Goal: Task Accomplishment & Management: Use online tool/utility

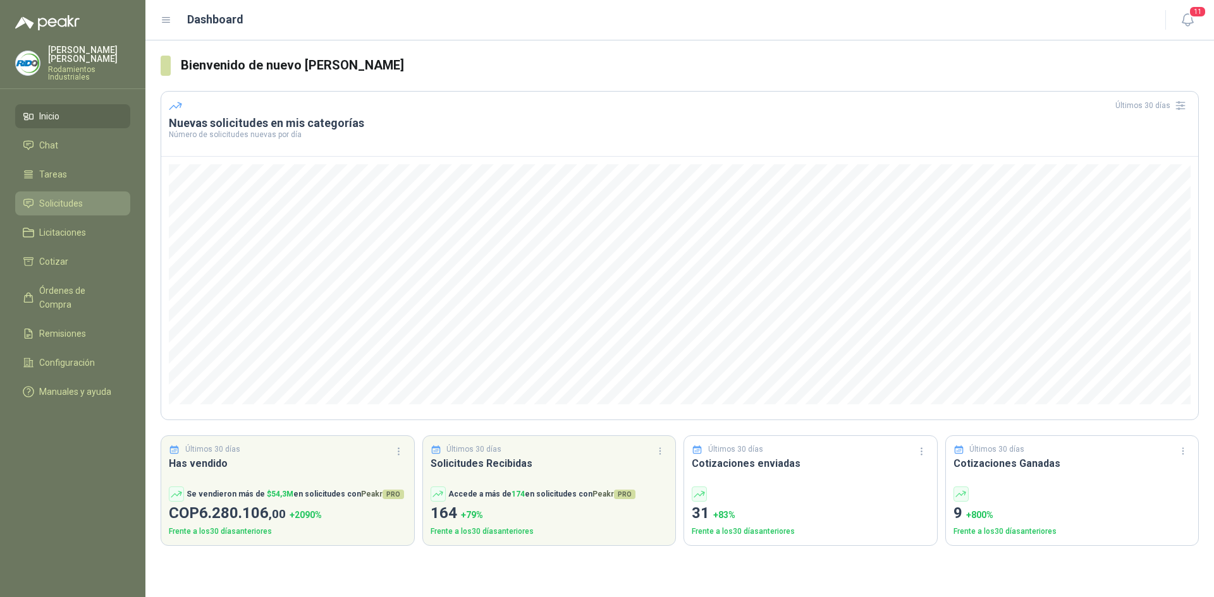
click at [60, 197] on span "Solicitudes" at bounding box center [61, 204] width 44 height 14
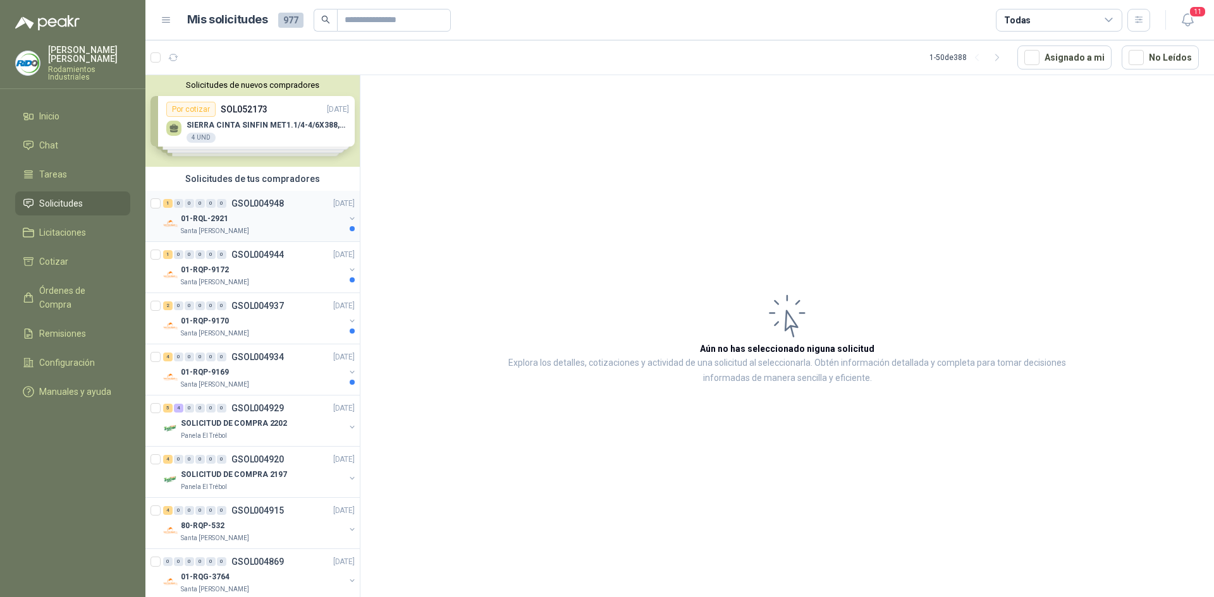
click at [310, 224] on div "01-RQL-2921" at bounding box center [263, 218] width 164 height 15
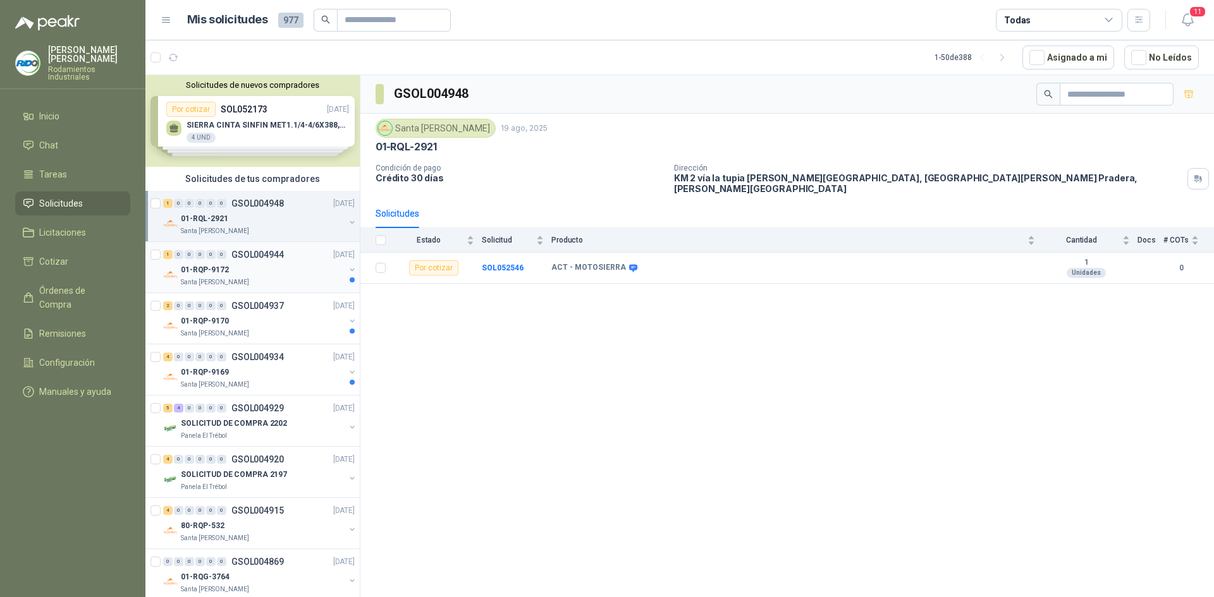
click at [280, 269] on div "01-RQP-9172" at bounding box center [263, 269] width 164 height 15
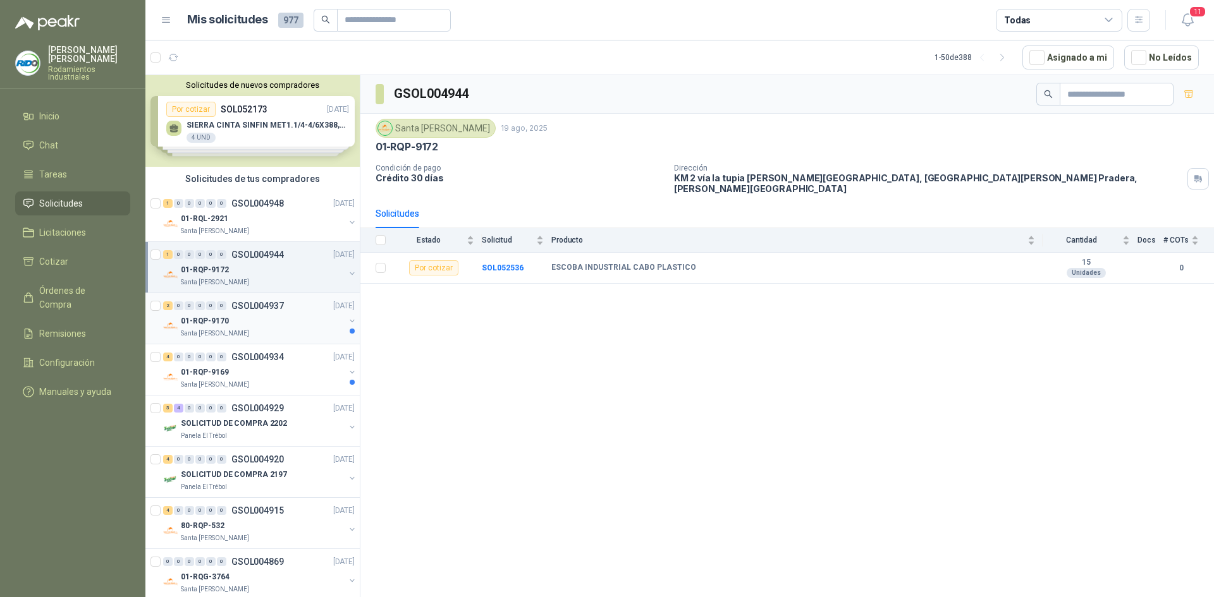
click at [281, 317] on div "01-RQP-9170" at bounding box center [263, 321] width 164 height 15
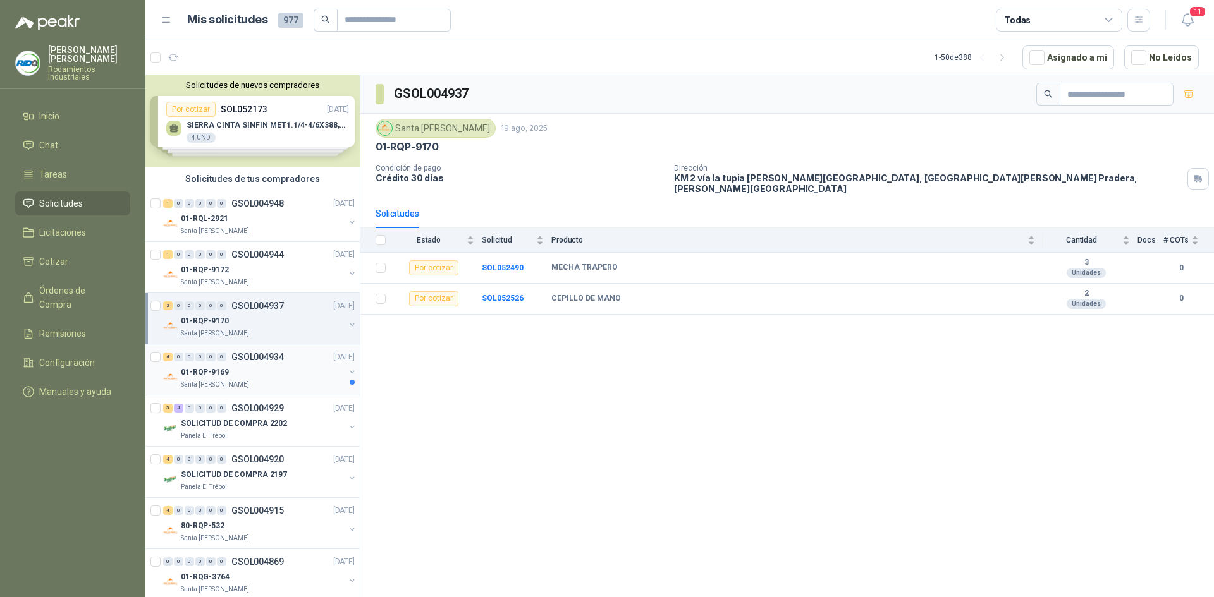
click at [302, 372] on div "01-RQP-9169" at bounding box center [263, 372] width 164 height 15
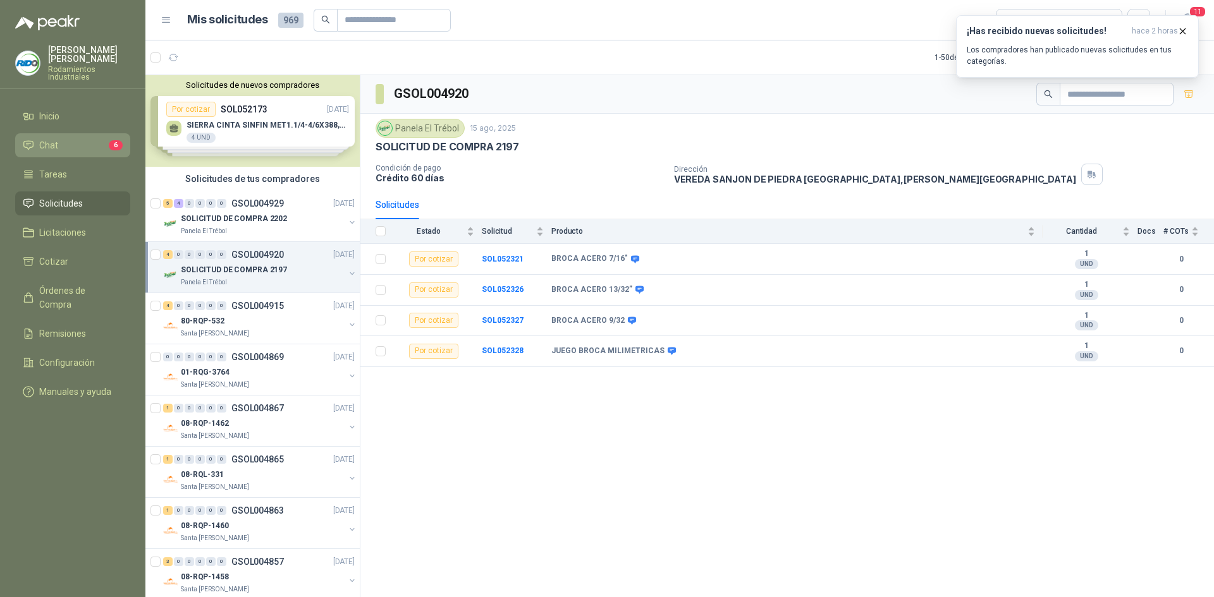
click at [88, 138] on li "Chat 6" at bounding box center [73, 145] width 100 height 14
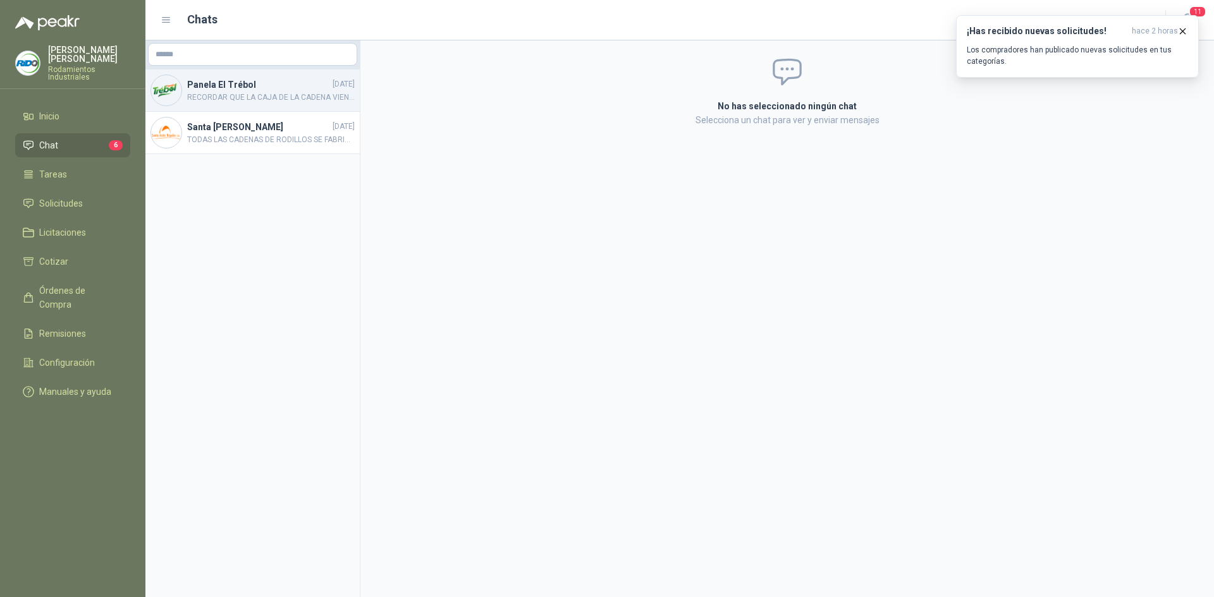
click at [282, 99] on span "RECORDAR QUE LA CAJA DE LA CADENA VIENE POR 3.05MT NO POR 3 MT VALOR TOTAL DE L…" at bounding box center [271, 98] width 168 height 12
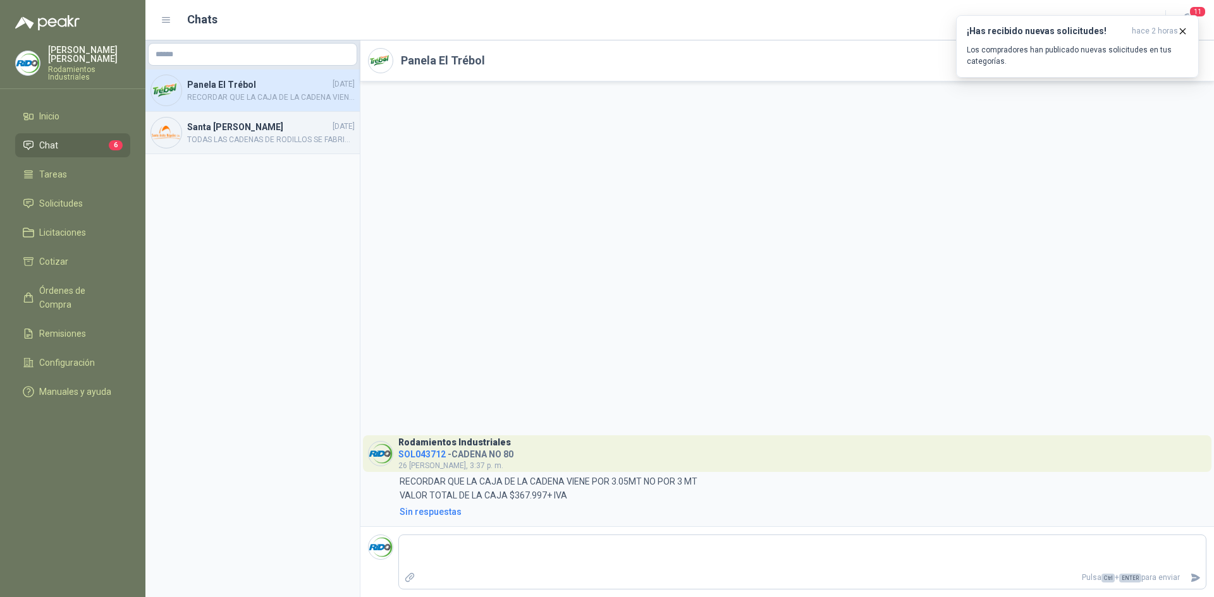
click at [204, 131] on h4 "Santa [PERSON_NAME]" at bounding box center [258, 127] width 143 height 14
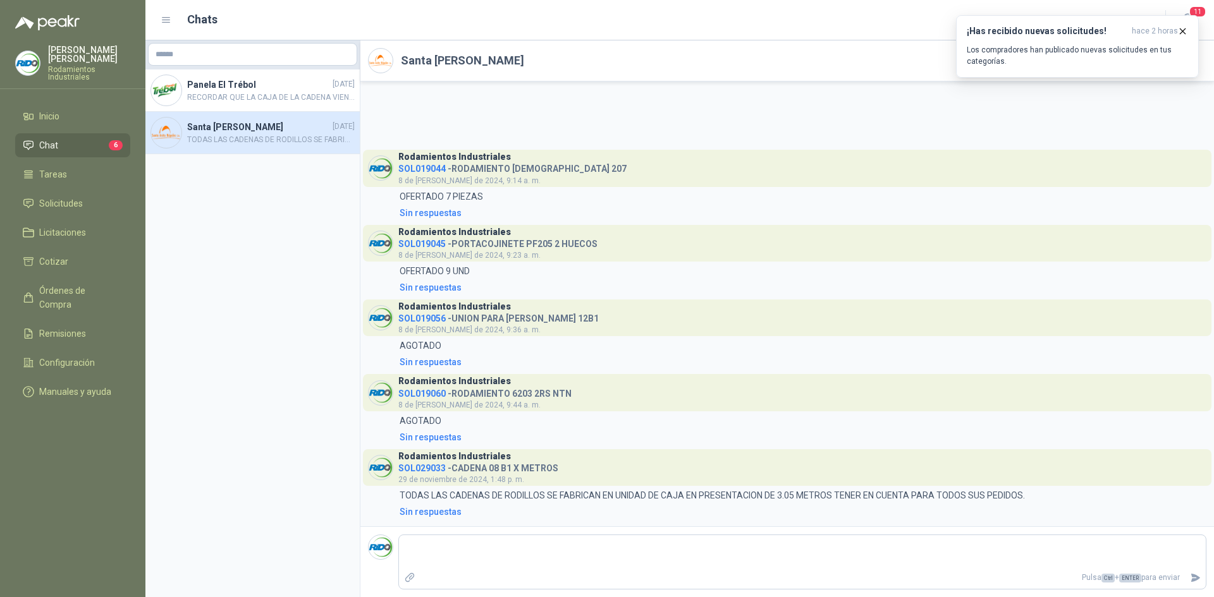
click at [200, 295] on aside "Panela El Trébol [DATE] RECORDAR QUE LA CAJA DE [PERSON_NAME] VIENE POR 3.05MT …" at bounding box center [252, 318] width 215 height 557
click at [1181, 32] on icon "button" at bounding box center [1182, 31] width 11 height 11
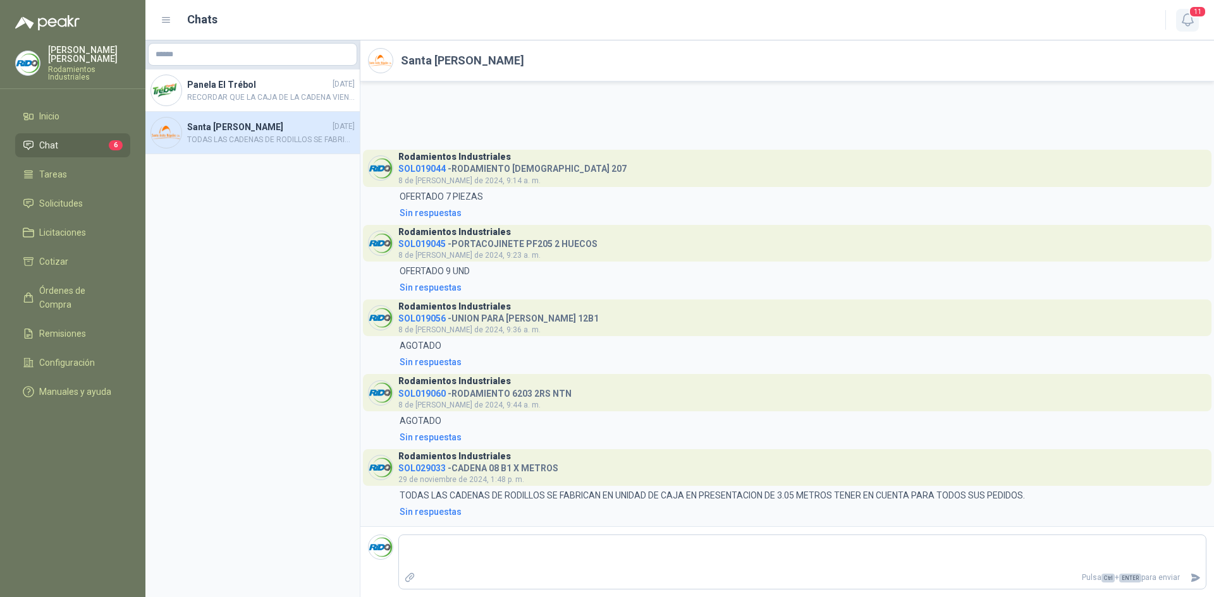
click at [1188, 18] on icon "button" at bounding box center [1187, 20] width 16 height 16
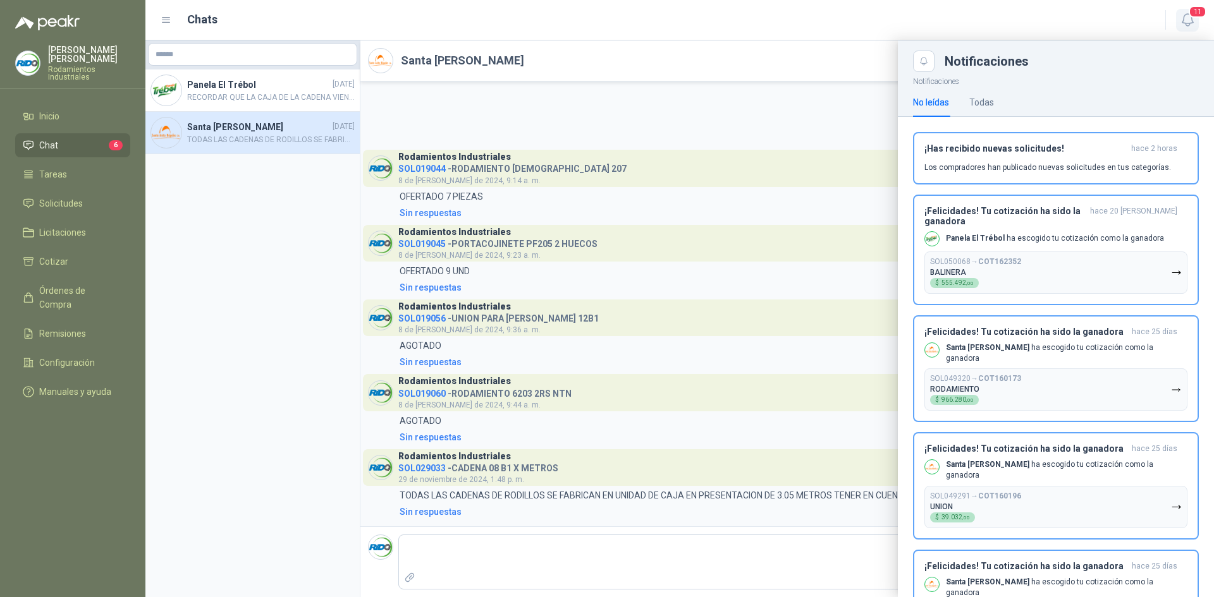
click at [1188, 18] on icon "button" at bounding box center [1187, 20] width 16 height 16
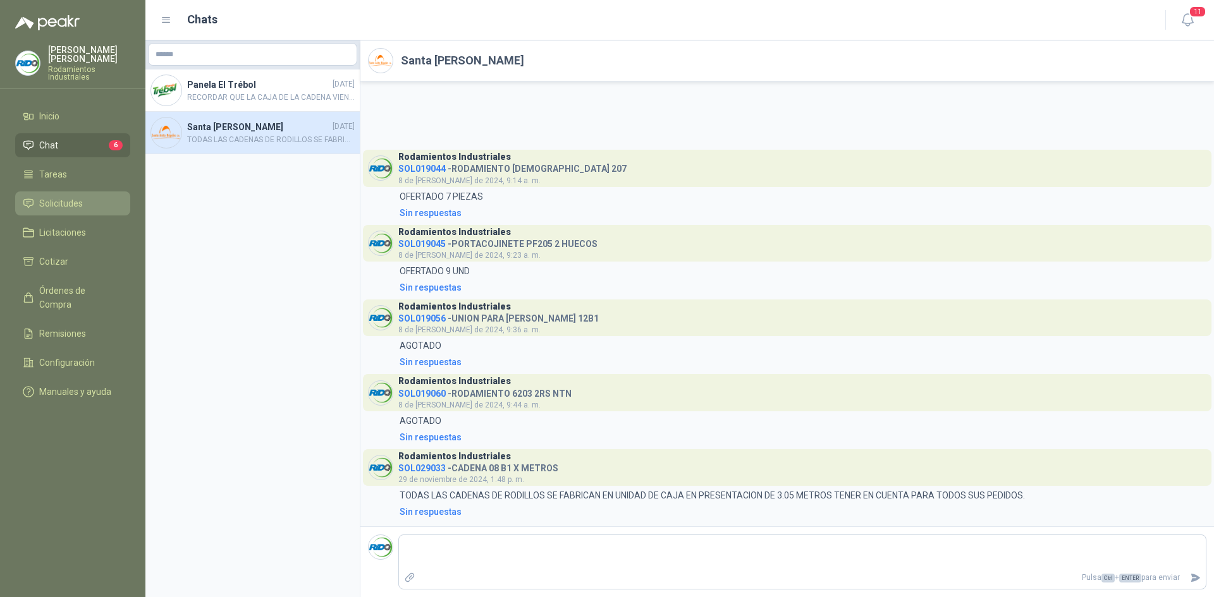
click at [97, 197] on li "Solicitudes" at bounding box center [73, 204] width 100 height 14
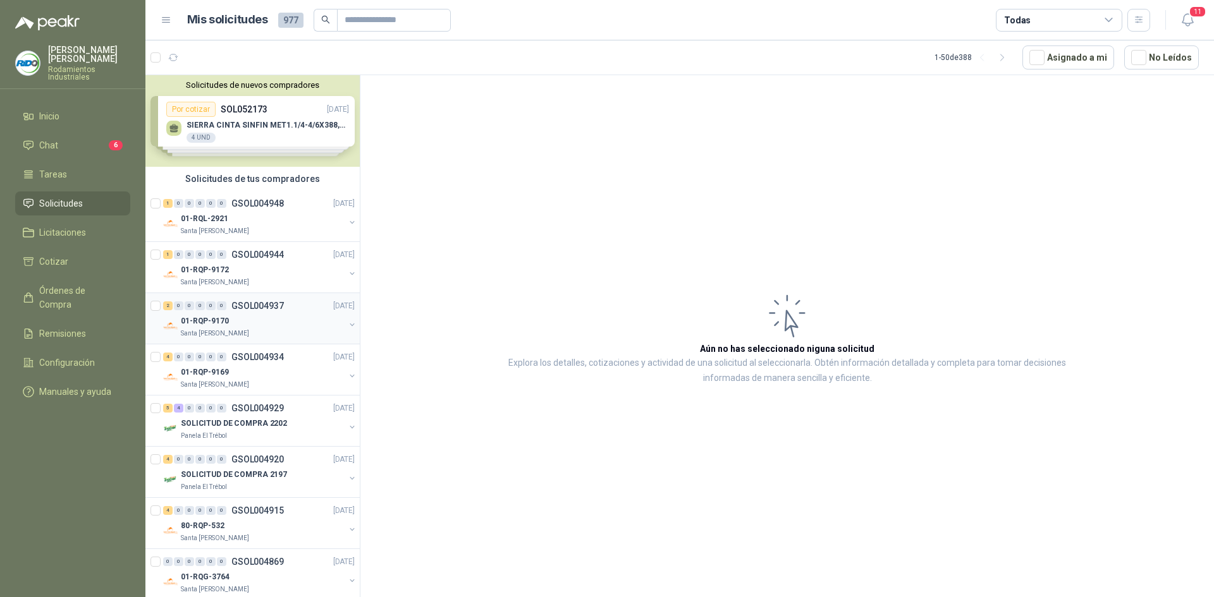
click at [267, 325] on div "01-RQP-9170" at bounding box center [263, 321] width 164 height 15
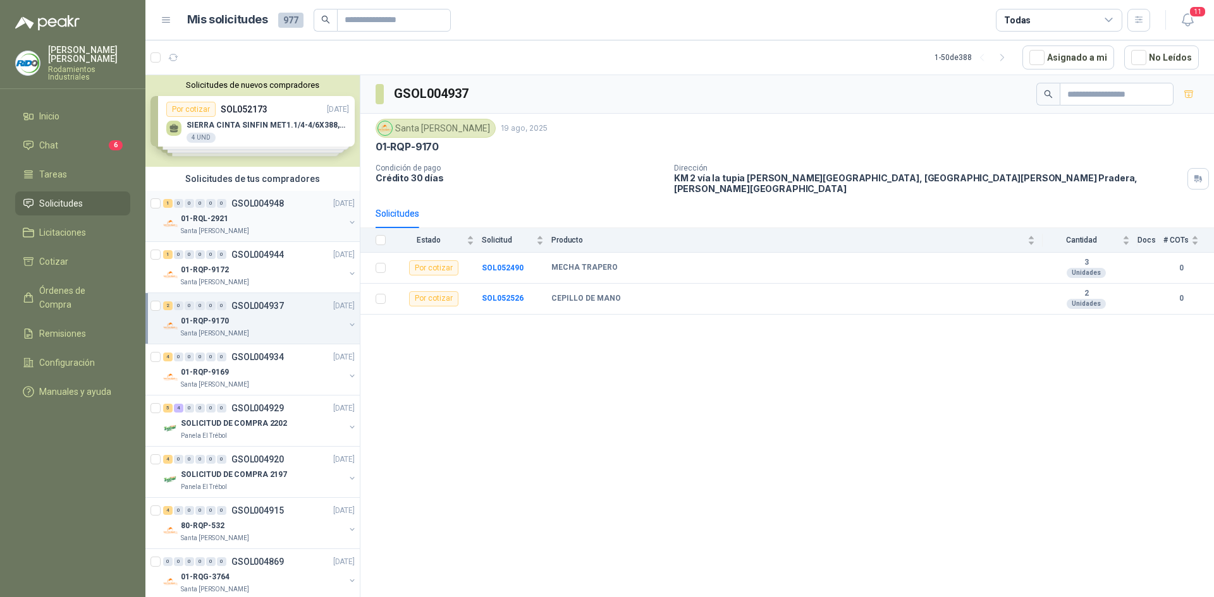
click at [245, 227] on div "Santa [PERSON_NAME]" at bounding box center [263, 231] width 164 height 10
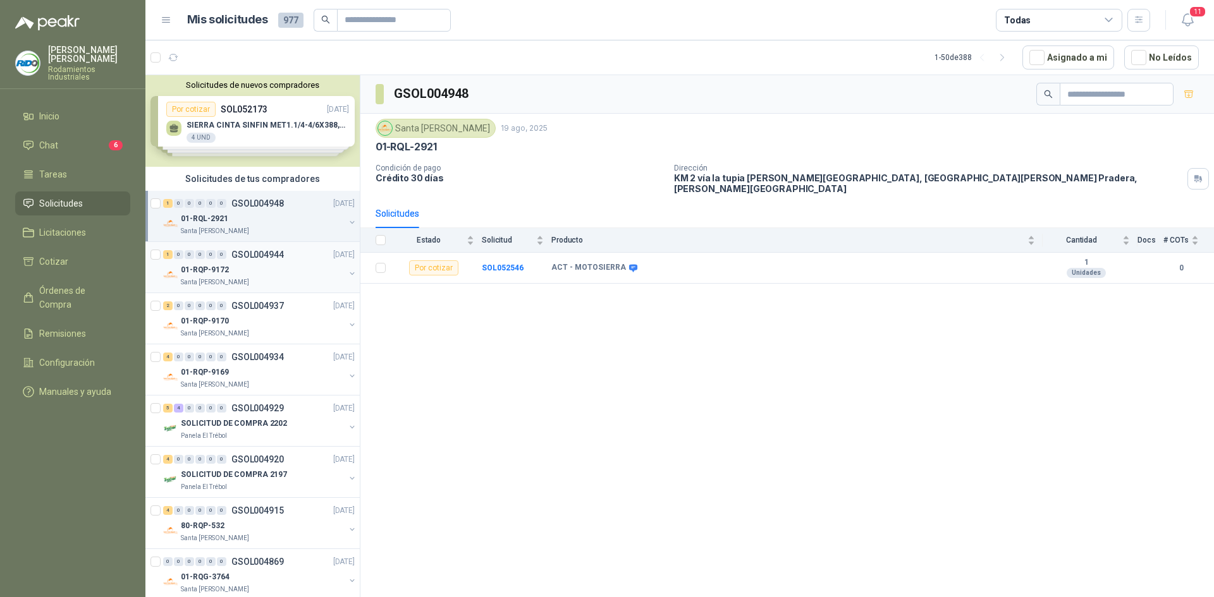
click at [272, 275] on div "01-RQP-9172" at bounding box center [263, 269] width 164 height 15
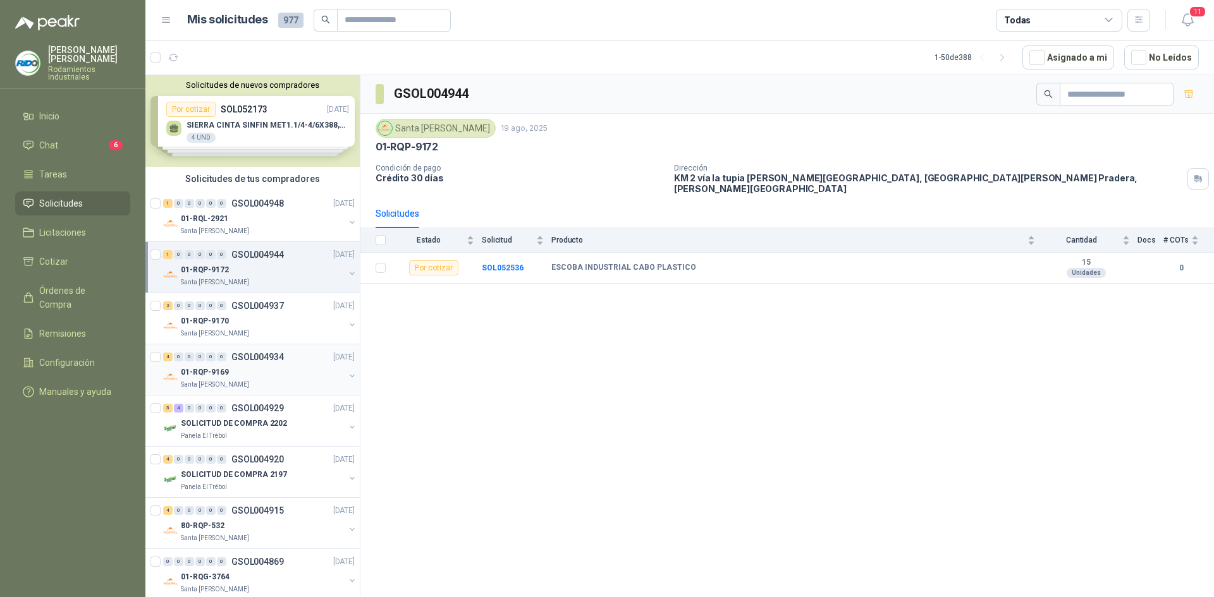
click at [288, 372] on div "01-RQP-9169" at bounding box center [263, 372] width 164 height 15
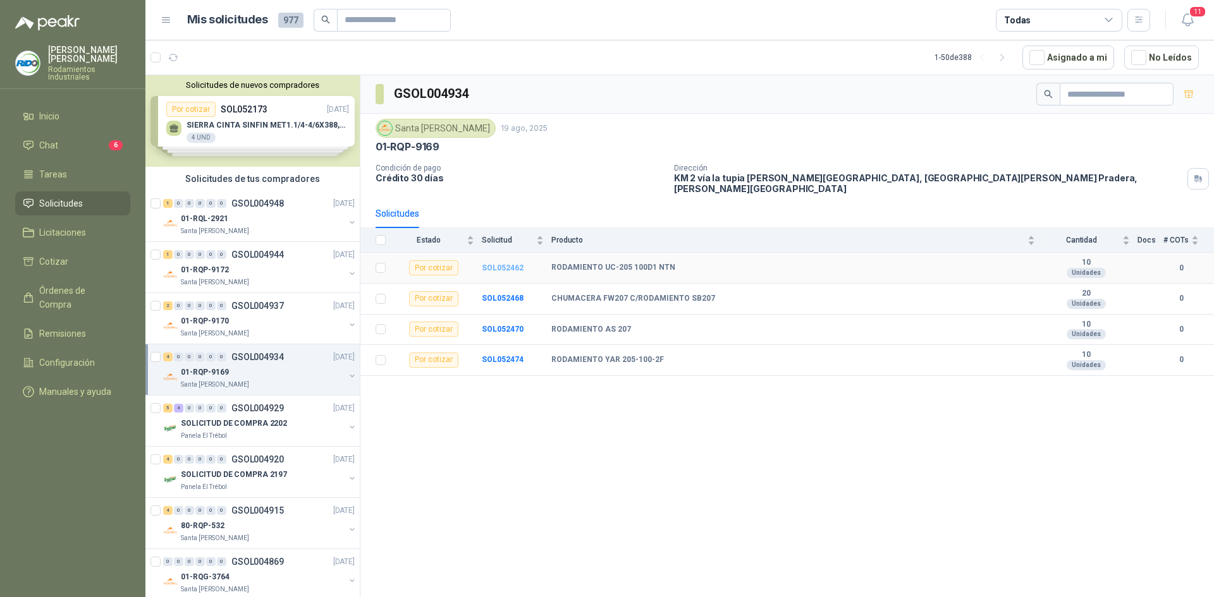
click at [487, 264] on b "SOL052462" at bounding box center [503, 268] width 42 height 9
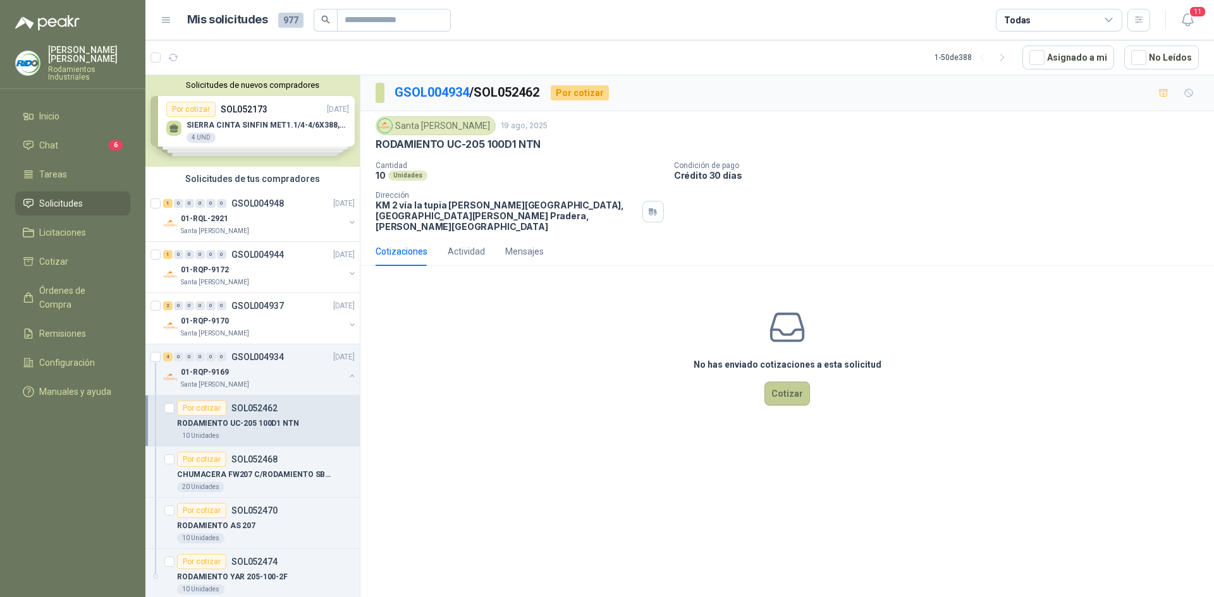
click at [800, 386] on button "Cotizar" at bounding box center [787, 394] width 46 height 24
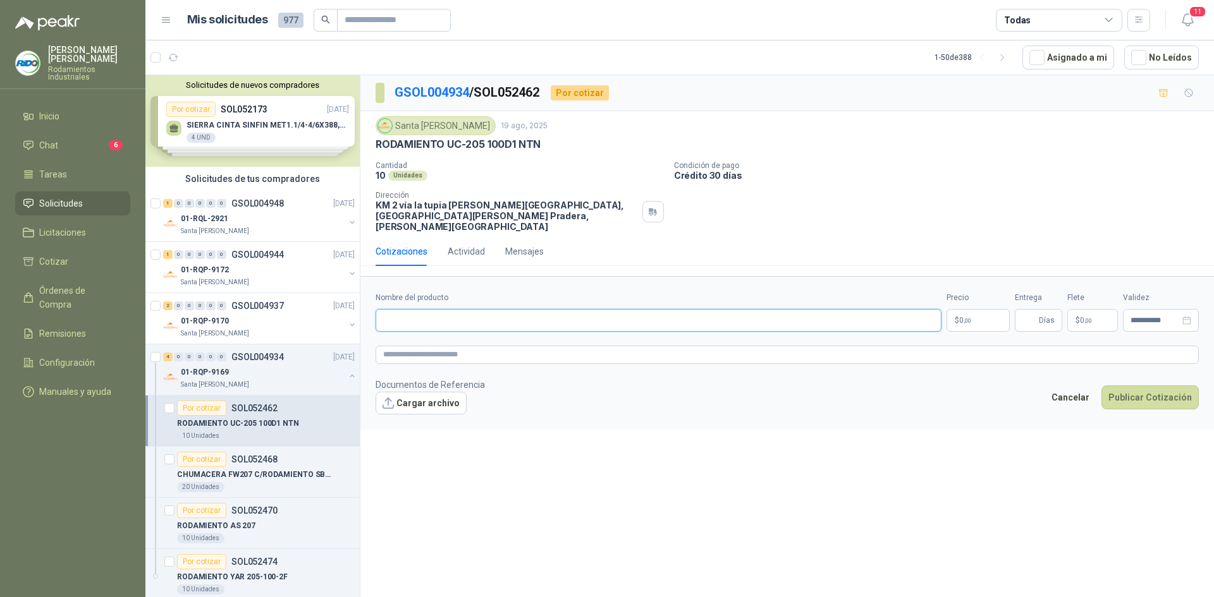
click at [559, 313] on input "Nombre del producto" at bounding box center [658, 320] width 566 height 23
click at [540, 311] on input "Nombre del producto" at bounding box center [658, 320] width 566 height 23
type input "**********"
click at [971, 317] on span ",00" at bounding box center [967, 320] width 8 height 7
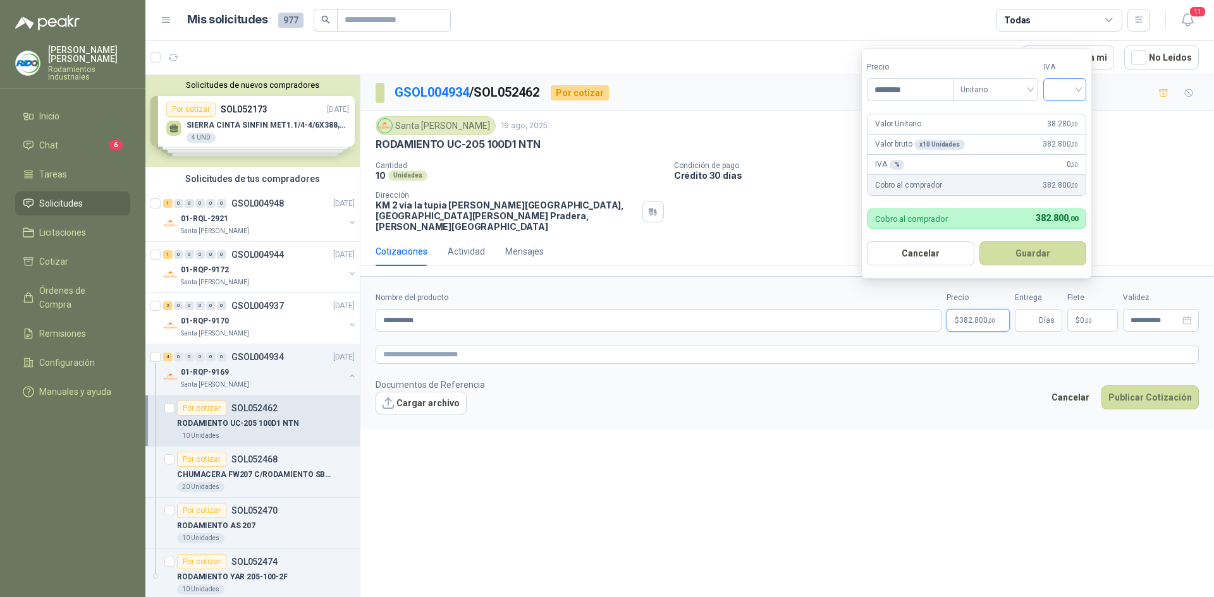
click at [1084, 86] on div at bounding box center [1064, 89] width 43 height 23
type input "********"
click at [1072, 114] on div "19%" at bounding box center [1067, 116] width 23 height 14
click at [1052, 269] on form "Precio ******** Tipo Unitario IVA 19% Valor Unitario 38.280 ,00 Valor bruto x 1…" at bounding box center [978, 163] width 234 height 231
drag, startPoint x: 1045, startPoint y: 255, endPoint x: 1042, endPoint y: 279, distance: 23.6
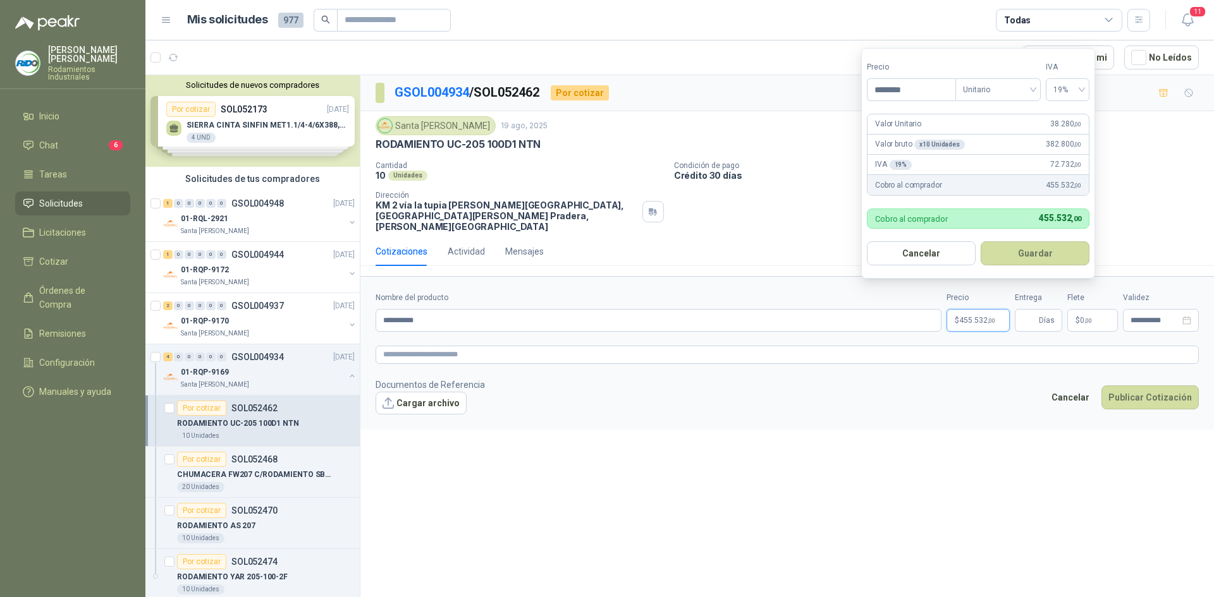
click at [1044, 260] on button "Guardar" at bounding box center [1034, 253] width 109 height 24
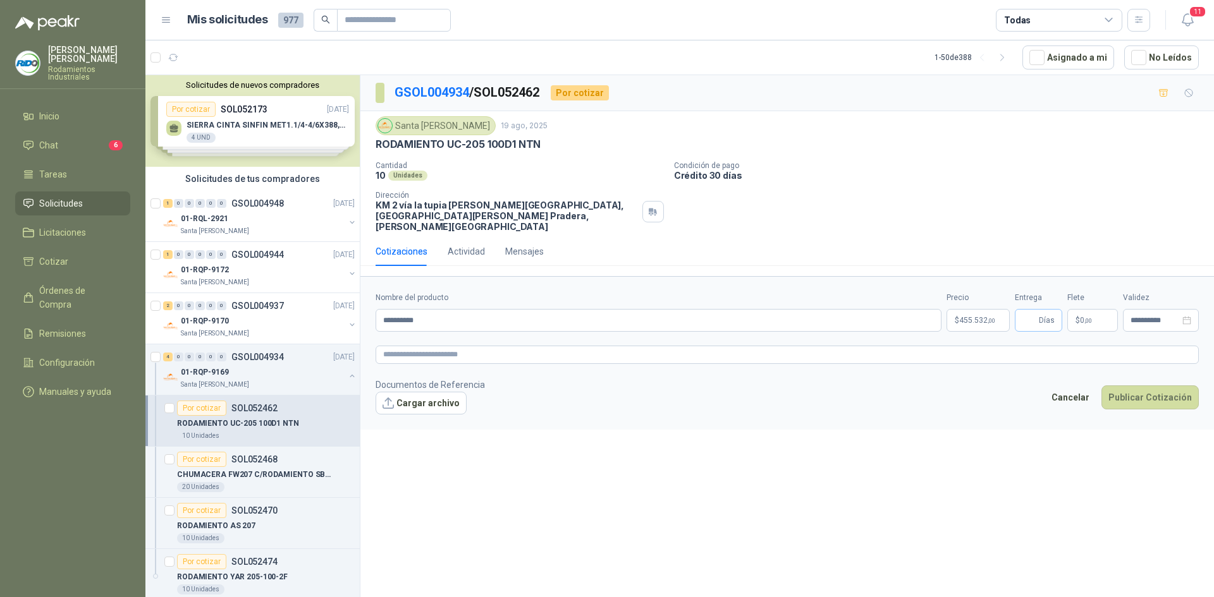
click at [1044, 310] on span "Días" at bounding box center [1047, 320] width 16 height 21
type input "*"
click at [1088, 257] on div "Cotizaciones Actividad Mensajes" at bounding box center [786, 256] width 853 height 39
click at [1091, 317] on span ",00" at bounding box center [1088, 320] width 8 height 7
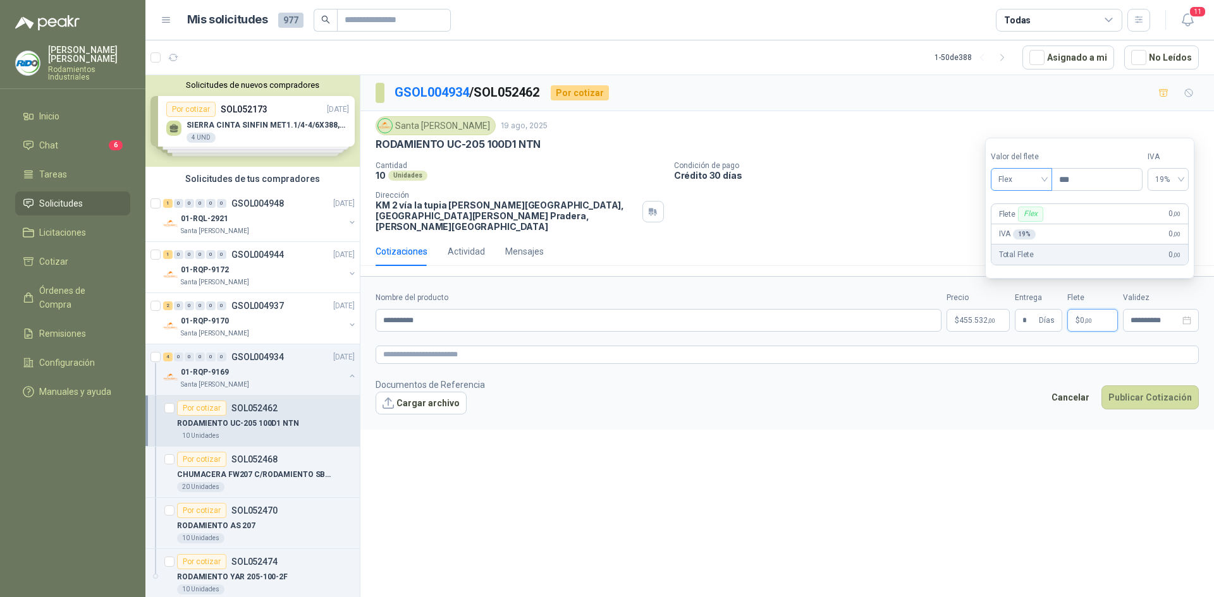
click at [1044, 172] on span "Flex" at bounding box center [1021, 179] width 46 height 19
click at [1039, 219] on div "Incluido" at bounding box center [1023, 226] width 44 height 14
click at [967, 458] on div "**********" at bounding box center [786, 338] width 853 height 527
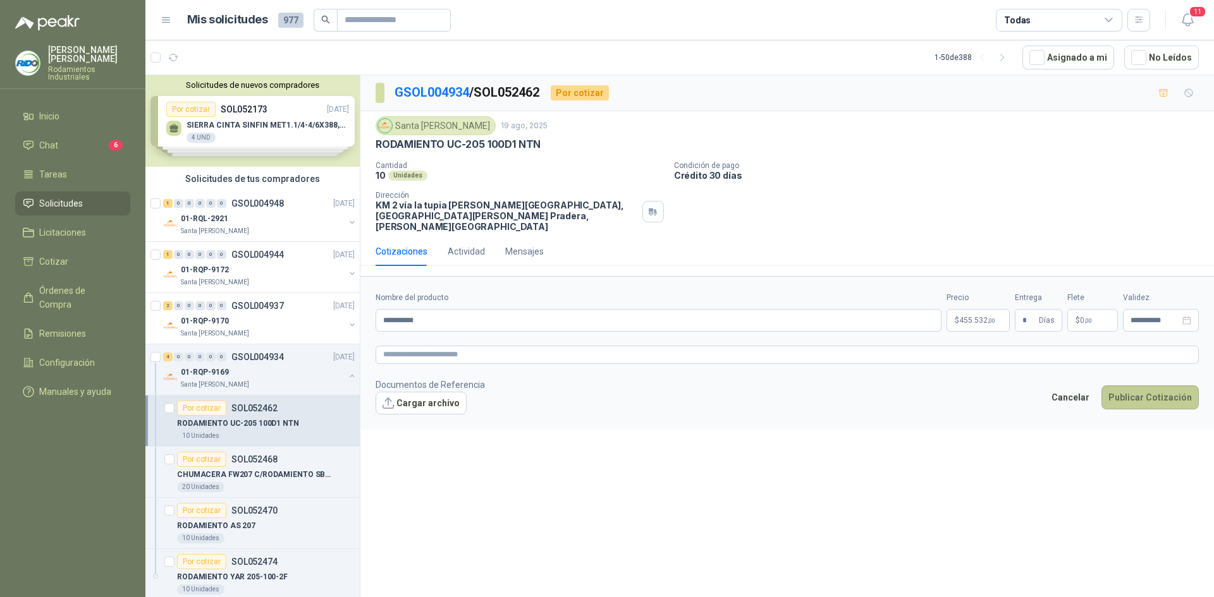
click at [1136, 387] on button "Publicar Cotización" at bounding box center [1149, 398] width 97 height 24
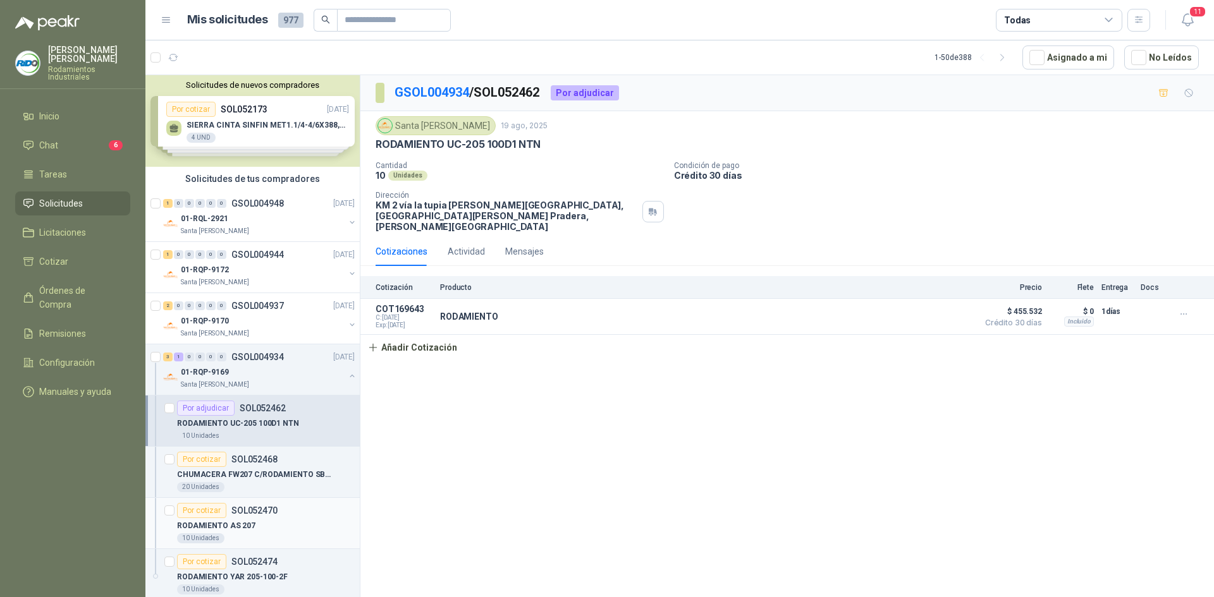
click at [268, 542] on div "10 Unidades" at bounding box center [266, 538] width 178 height 10
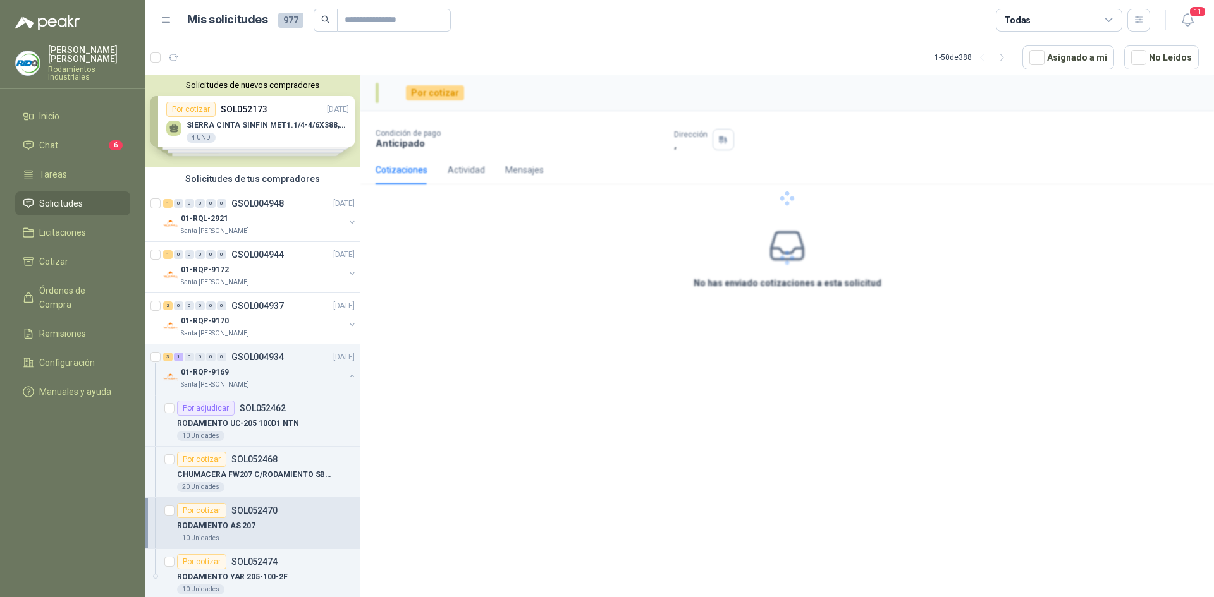
scroll to position [63, 0]
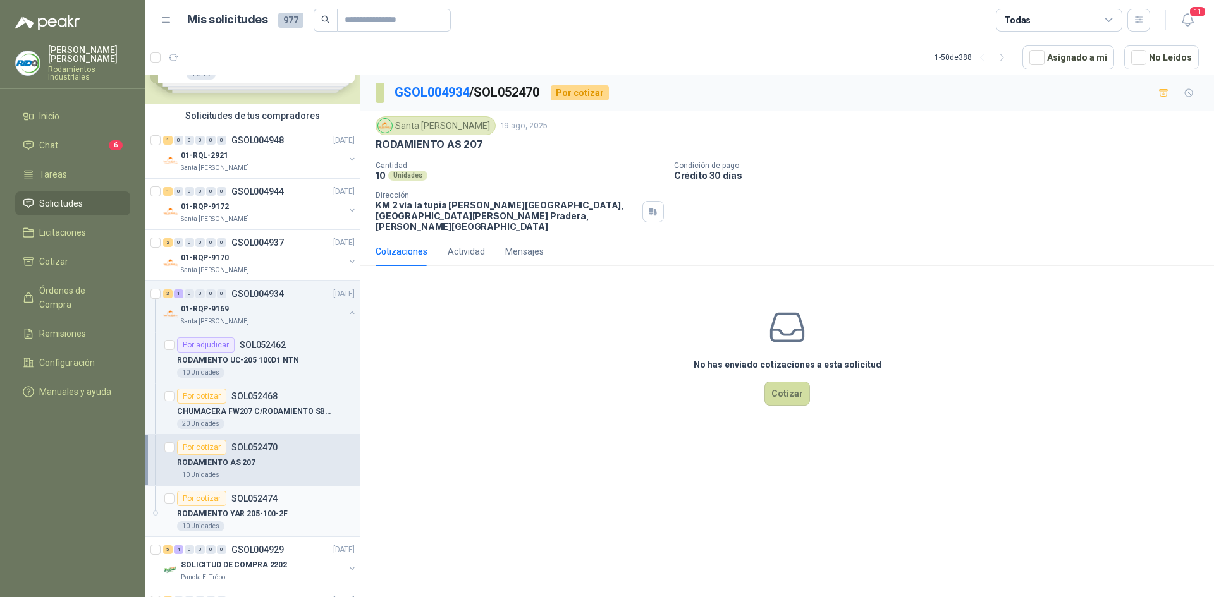
click at [264, 501] on p "SOL052474" at bounding box center [254, 498] width 46 height 9
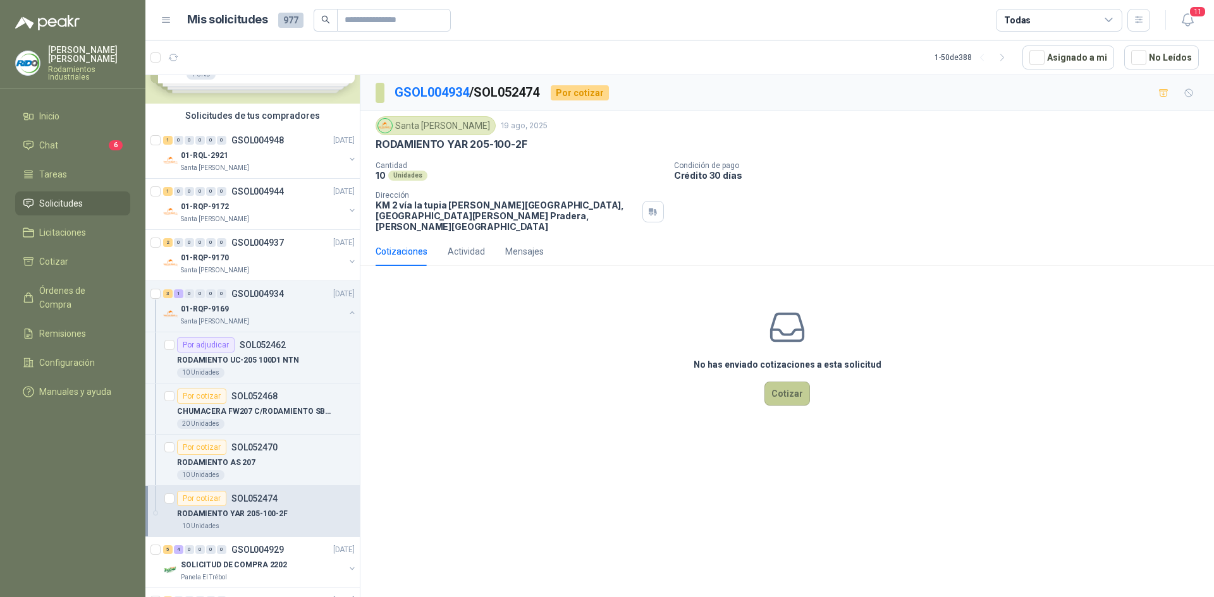
click at [795, 389] on button "Cotizar" at bounding box center [787, 394] width 46 height 24
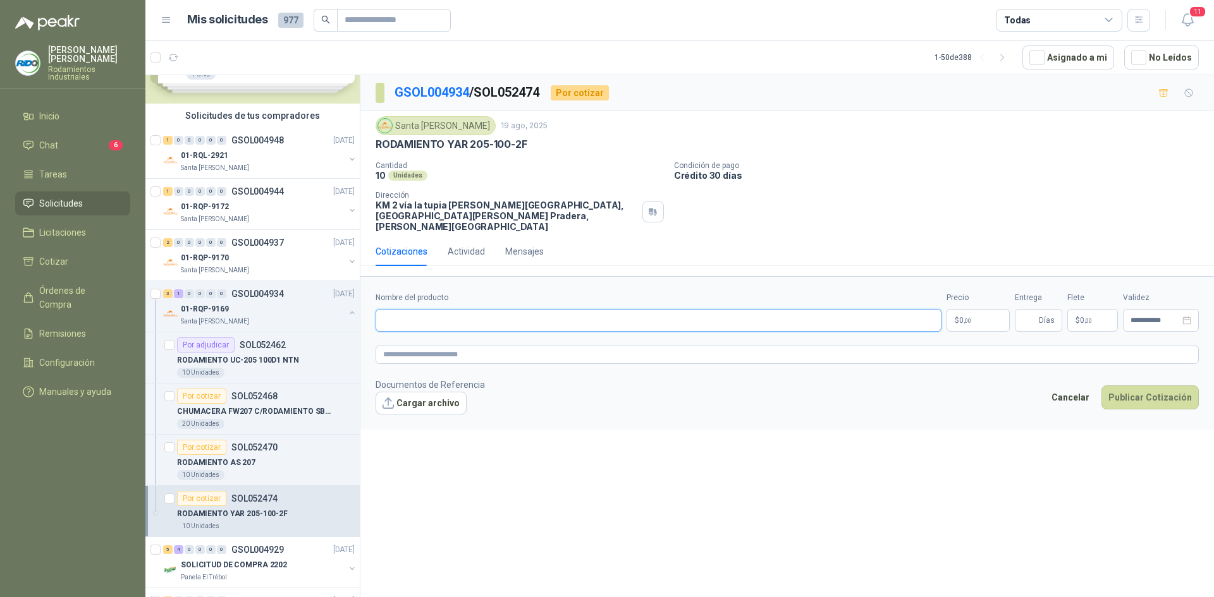
click at [497, 309] on input "Nombre del producto" at bounding box center [658, 320] width 566 height 23
type input "**********"
click at [968, 309] on p "$ 0 ,00" at bounding box center [977, 320] width 63 height 23
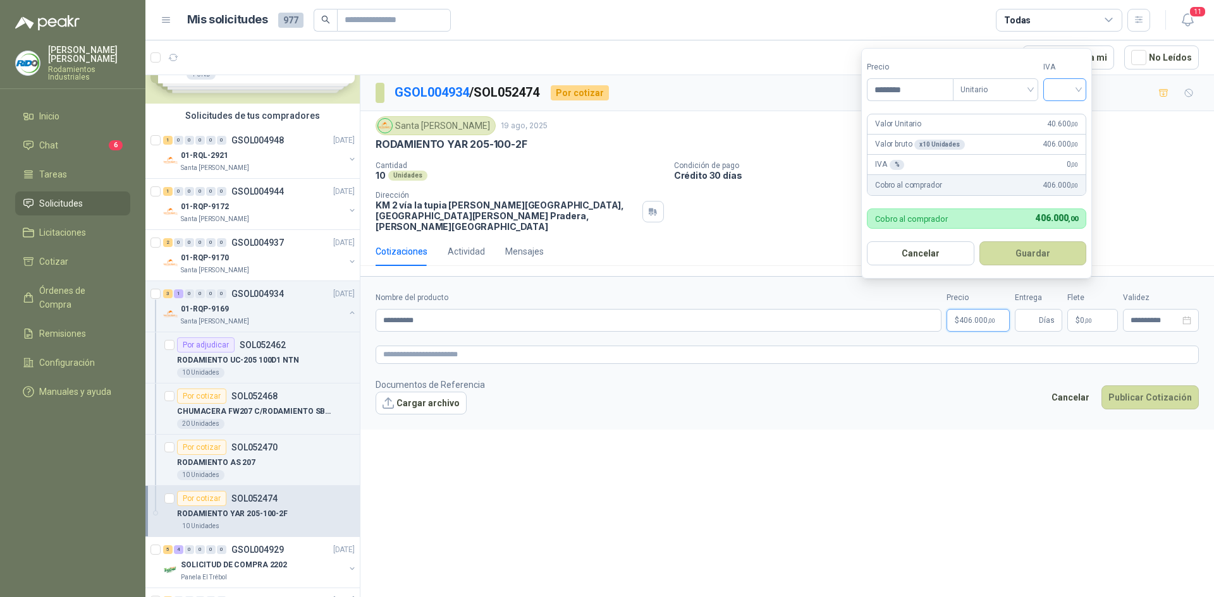
type input "********"
click at [1078, 94] on input "search" at bounding box center [1065, 88] width 28 height 19
click at [1078, 120] on div "19%" at bounding box center [1067, 116] width 23 height 14
click at [1062, 266] on form "Precio ******** Tipo Unitario IVA 19% Valor Unitario 40.600 ,00 Valor bruto x 1…" at bounding box center [978, 163] width 234 height 231
click at [1039, 252] on button "Guardar" at bounding box center [1034, 253] width 109 height 24
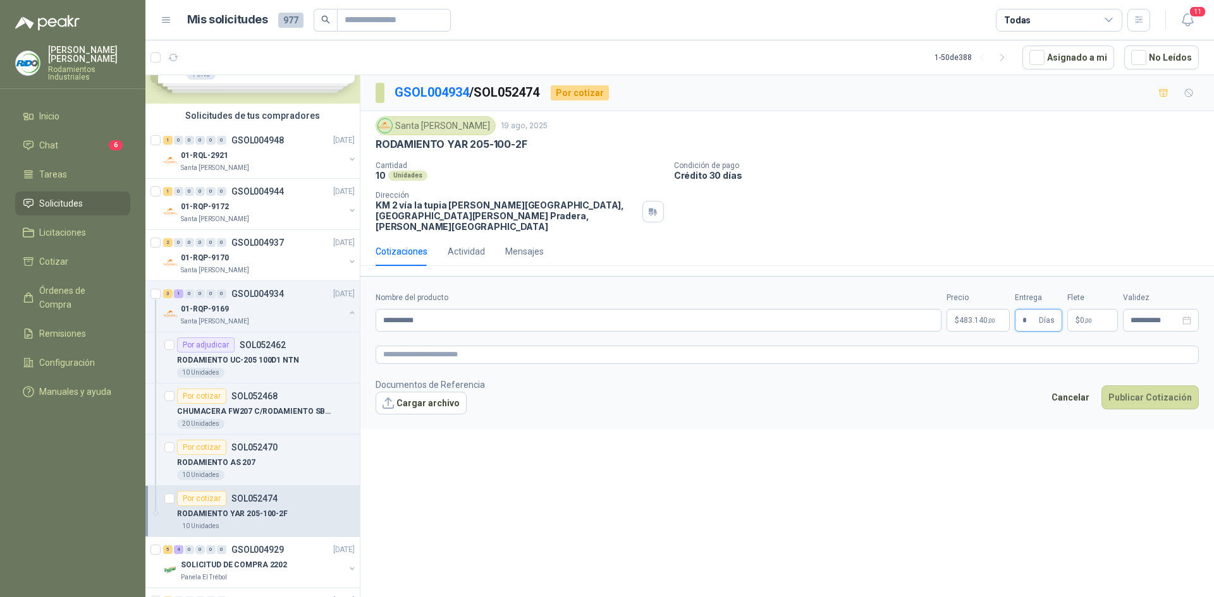
type input "*"
click at [1168, 146] on div "RODAMIENTO YAR 205-100-2F" at bounding box center [786, 144] width 823 height 13
click at [1092, 317] on span ",00" at bounding box center [1088, 320] width 8 height 7
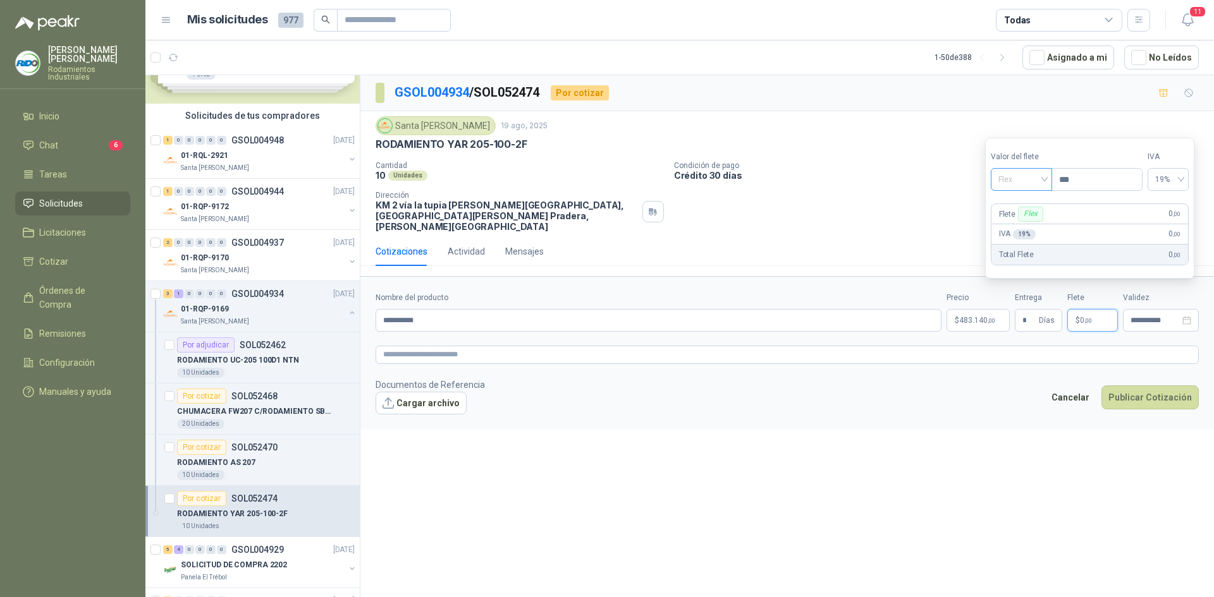
click at [1040, 176] on span "Flex" at bounding box center [1021, 179] width 46 height 19
click at [1040, 226] on div "Incluido" at bounding box center [1023, 226] width 44 height 14
click at [1027, 399] on footer "Documentos de Referencia Cargar archivo Cancelar Publicar Cotización" at bounding box center [786, 396] width 823 height 37
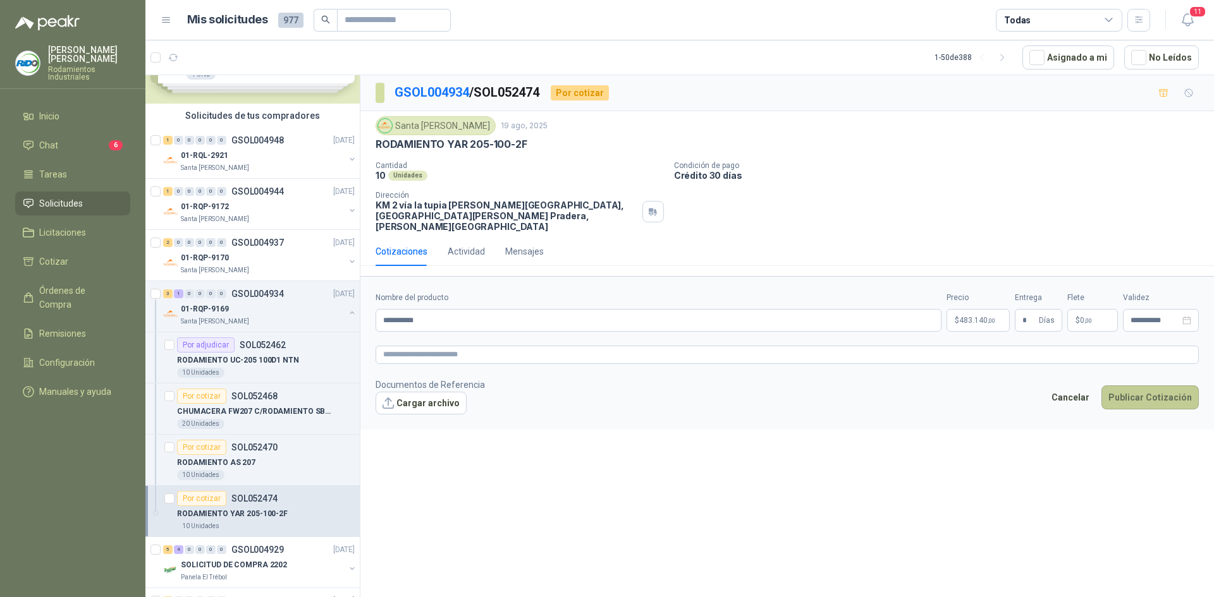
click at [1138, 386] on button "Publicar Cotización" at bounding box center [1149, 398] width 97 height 24
